Goal: Leave review/rating

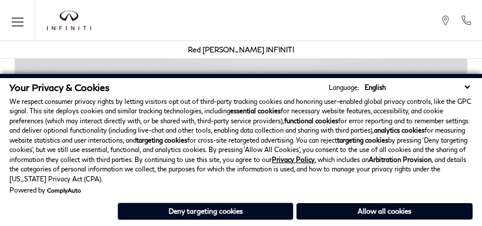
click at [59, 69] on img at bounding box center [241, 217] width 482 height 339
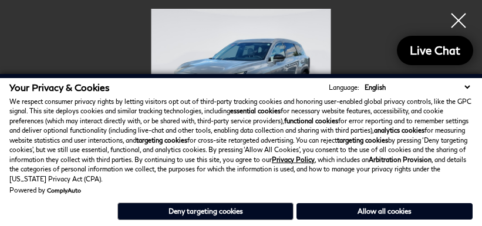
click at [117, 69] on img at bounding box center [240, 76] width 423 height 135
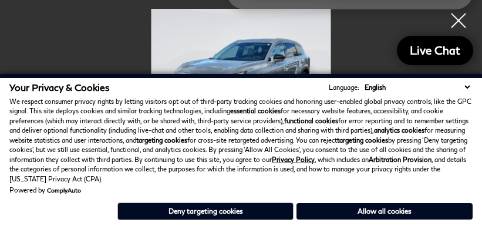
click at [470, 193] on div "Powered by ComplyAuto" at bounding box center [240, 190] width 463 height 7
click at [470, 222] on div "Your Privacy & Cookies Language: English Spanish / Español English / [GEOGRAPHI…" at bounding box center [240, 153] width 463 height 142
click at [440, 193] on div "Powered by ComplyAuto" at bounding box center [240, 190] width 463 height 7
click at [440, 222] on div "Your Privacy & Cookies Language: English Spanish / Español English / [GEOGRAPHI…" at bounding box center [240, 153] width 463 height 142
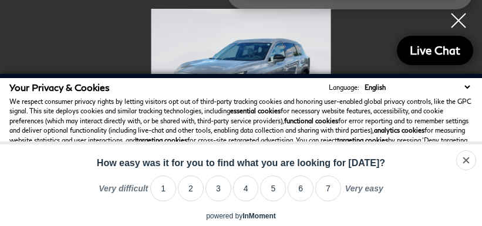
click at [382, 193] on label "Very easy" at bounding box center [364, 193] width 38 height 18
click at [382, 222] on div "powered by InMoment • opt out • here" at bounding box center [241, 219] width 482 height 14
click at [264, 193] on li "5" at bounding box center [273, 189] width 26 height 26
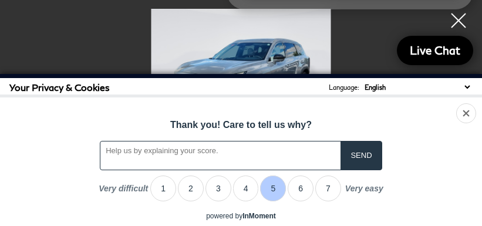
click at [264, 222] on div "powered by InMoment • opt out • here" at bounding box center [241, 219] width 482 height 14
click at [206, 175] on div "dismiss Thank you! Care to tell us why? Share Tweet No thanks... How easy was i…" at bounding box center [241, 154] width 482 height 114
click at [235, 146] on textarea "Thank you! Care to tell us why?" at bounding box center [220, 155] width 241 height 29
click at [294, 116] on div "Thank you! Care to tell us why?" at bounding box center [241, 125] width 482 height 32
